Goal: Task Accomplishment & Management: Use online tool/utility

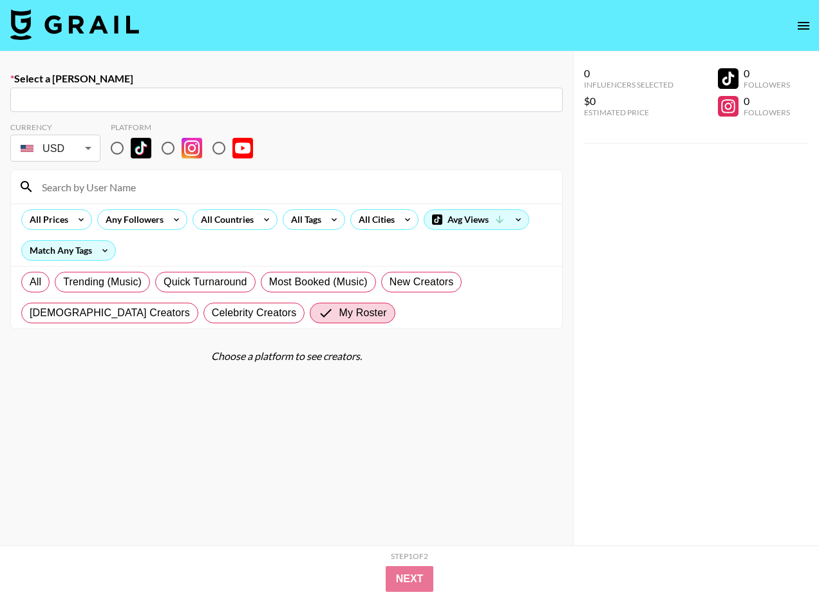
click at [77, 30] on img at bounding box center [74, 24] width 129 height 31
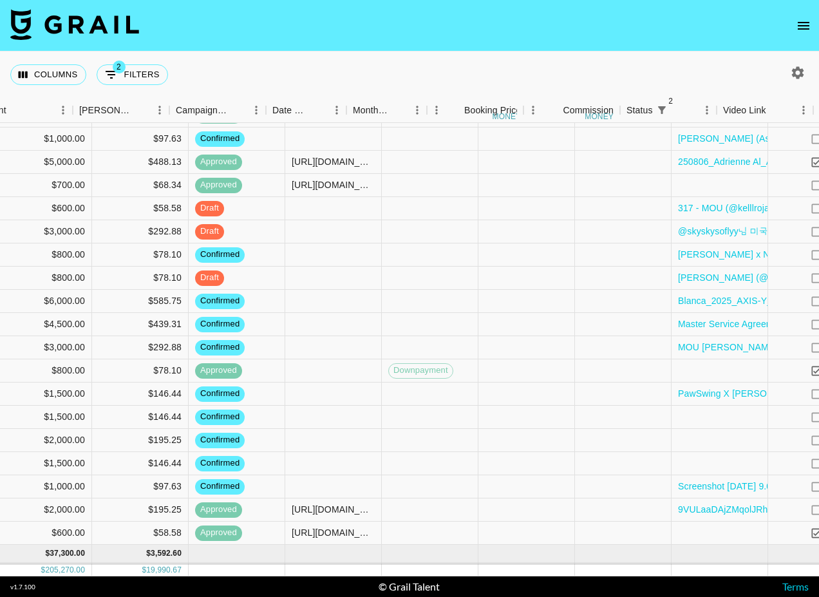
scroll to position [385, 1174]
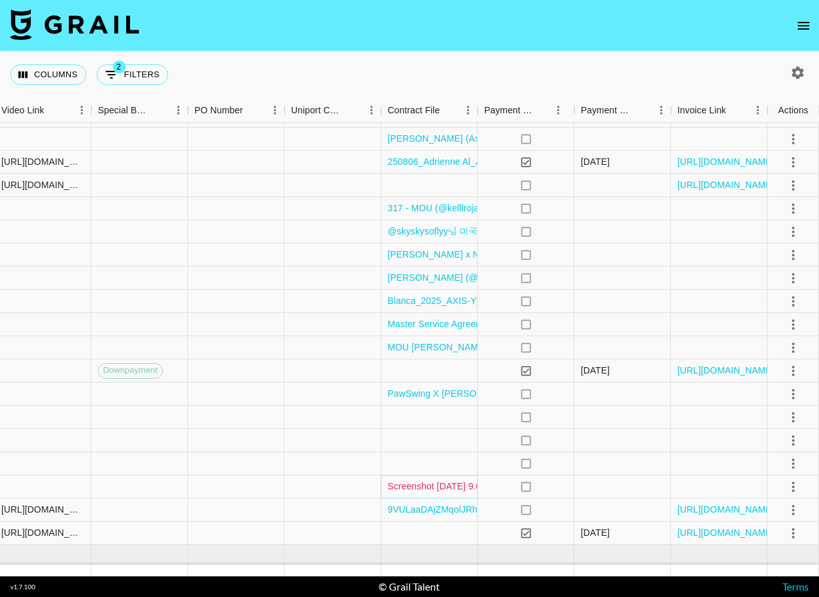
click at [433, 486] on link "Screenshot [DATE] 9.01.06 AM.png" at bounding box center [460, 486] width 144 height 13
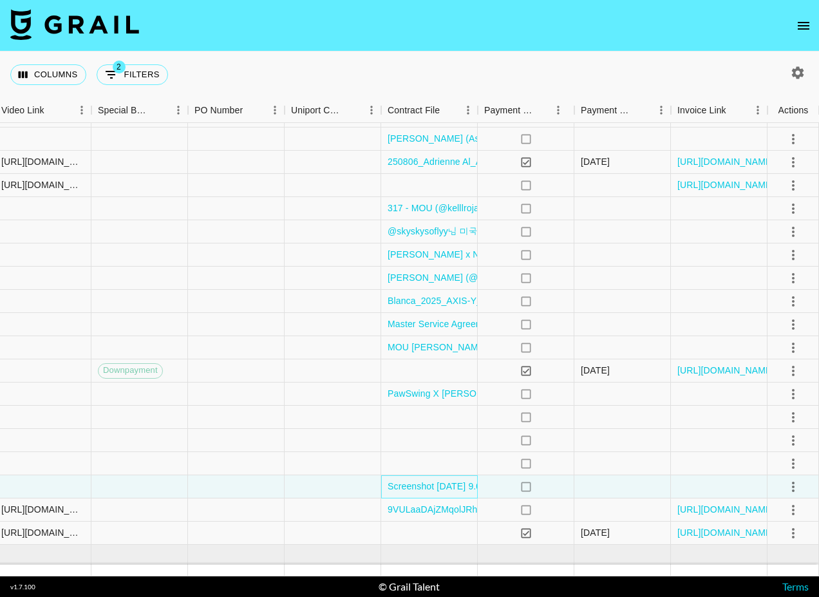
click at [382, 483] on div "Screenshot [DATE] 9.01.06 AM.png" at bounding box center [429, 486] width 97 height 23
click at [384, 482] on div "Screenshot [DATE] 9.01.06 AM.png" at bounding box center [429, 486] width 97 height 23
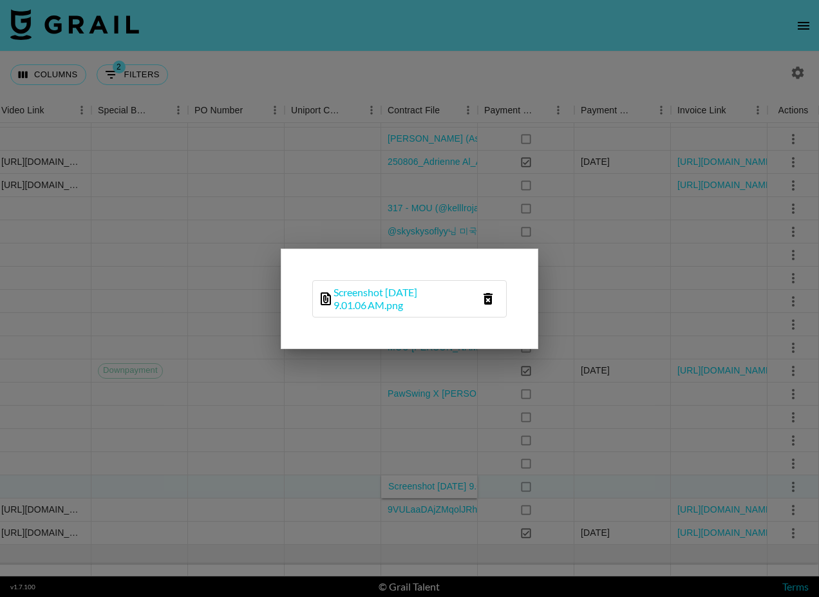
click at [492, 293] on icon "delete file" at bounding box center [487, 298] width 15 height 15
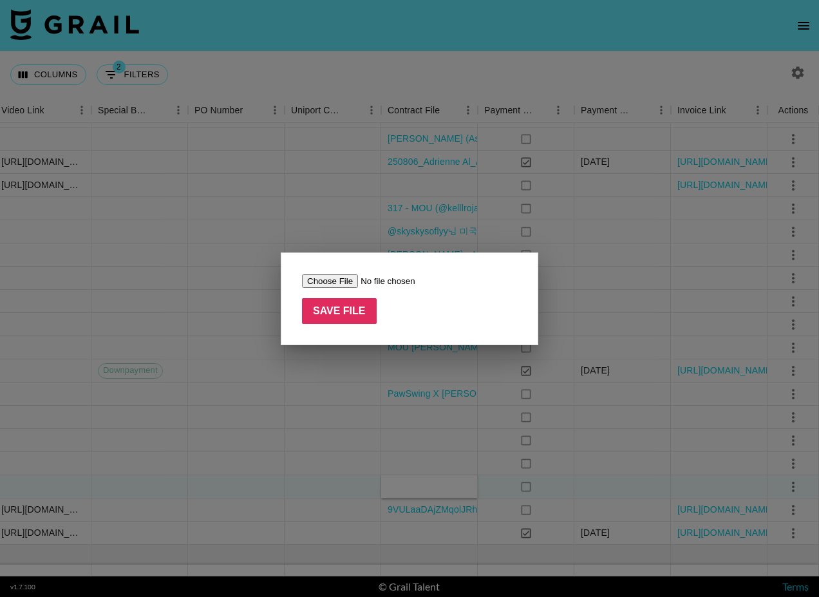
click at [329, 281] on input "file" at bounding box center [383, 281] width 163 height 14
type input "C:\fakepath\Influencer Collaboration Agreement for FUKUMARU x @[PERSON_NAME].th…"
click at [330, 306] on input "Save File" at bounding box center [339, 311] width 75 height 26
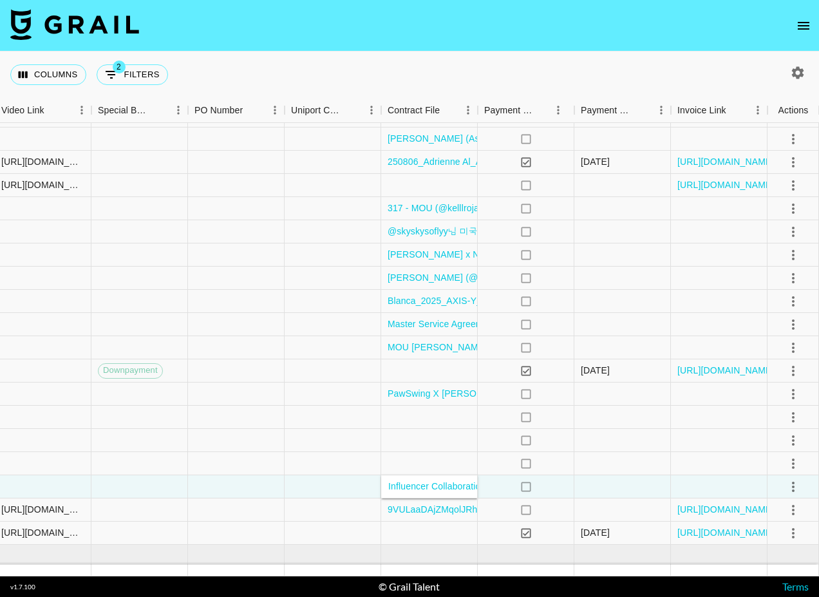
click at [469, 61] on div "Columns 2 Filters + Booking" at bounding box center [409, 75] width 819 height 46
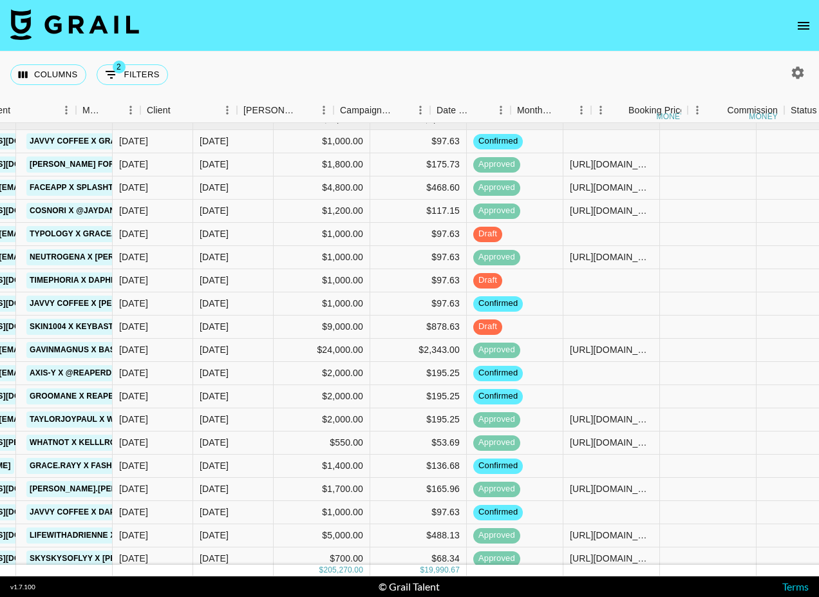
scroll to position [12, 0]
